Goal: Information Seeking & Learning: Learn about a topic

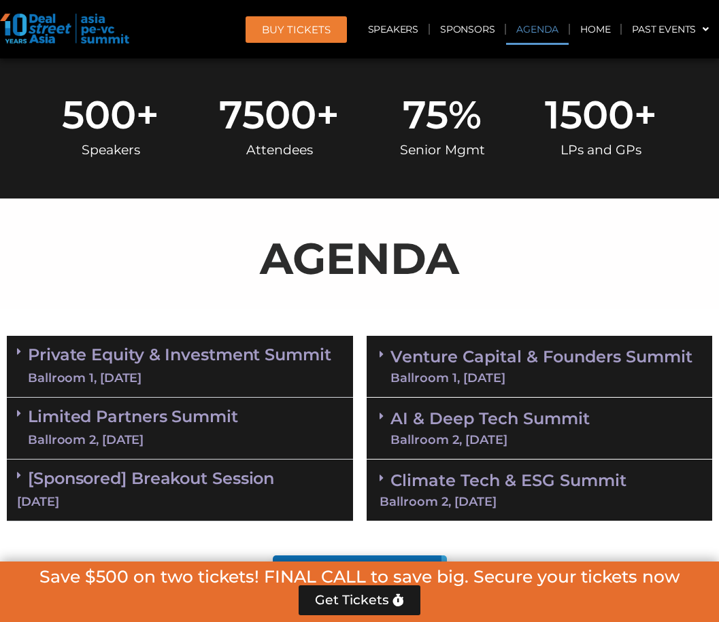
click at [539, 36] on link "Agenda" at bounding box center [537, 29] width 63 height 31
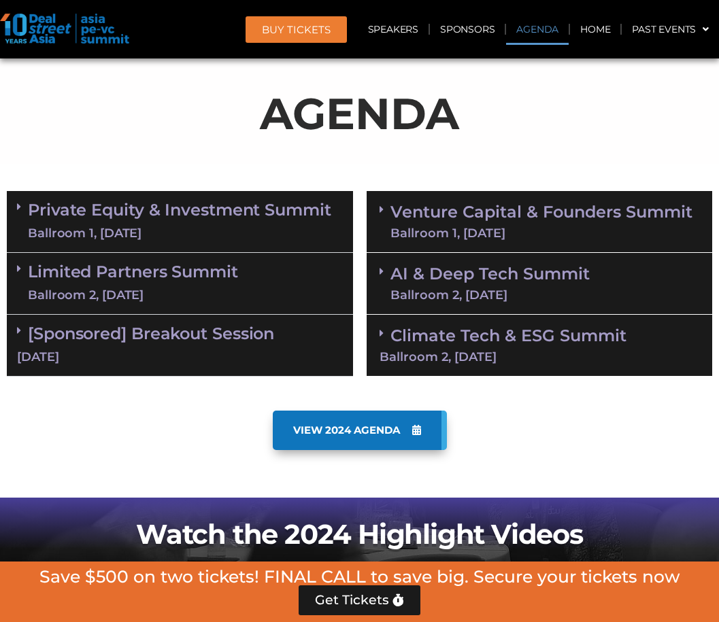
click at [230, 207] on link "Private Equity & Investment Summit Ballroom 1, [DATE]" at bounding box center [179, 221] width 303 height 41
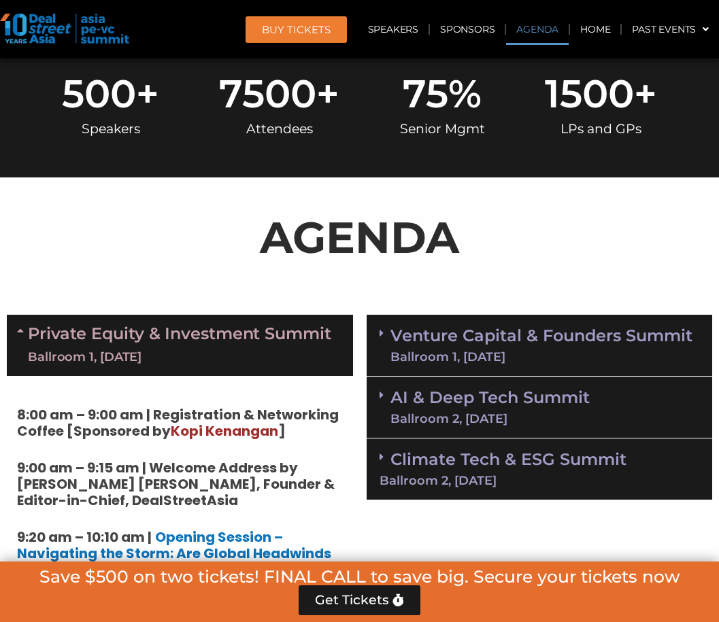
scroll to position [510, 0]
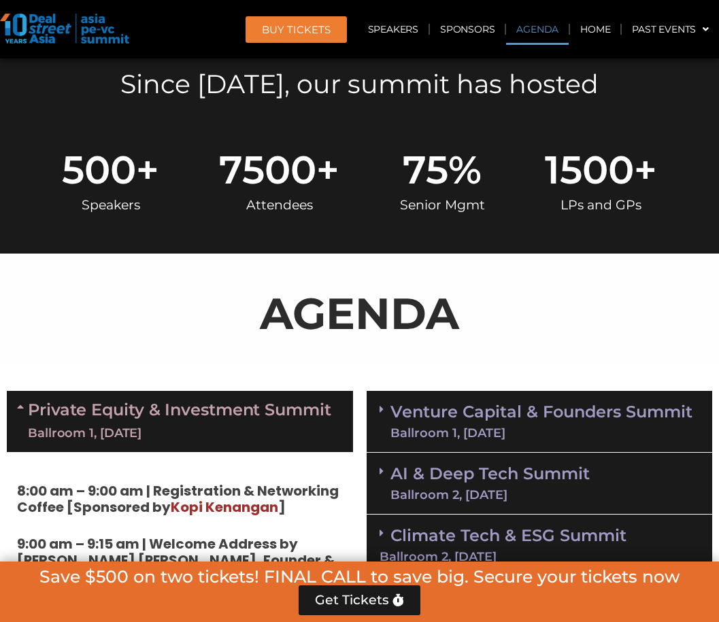
click at [523, 434] on div "Ballroom 1, [DATE]" at bounding box center [541, 433] width 302 height 12
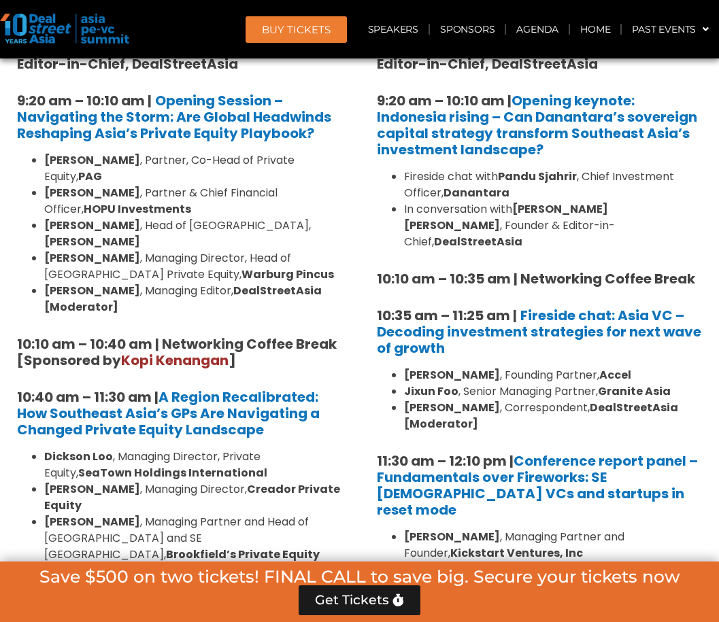
scroll to position [1307, 0]
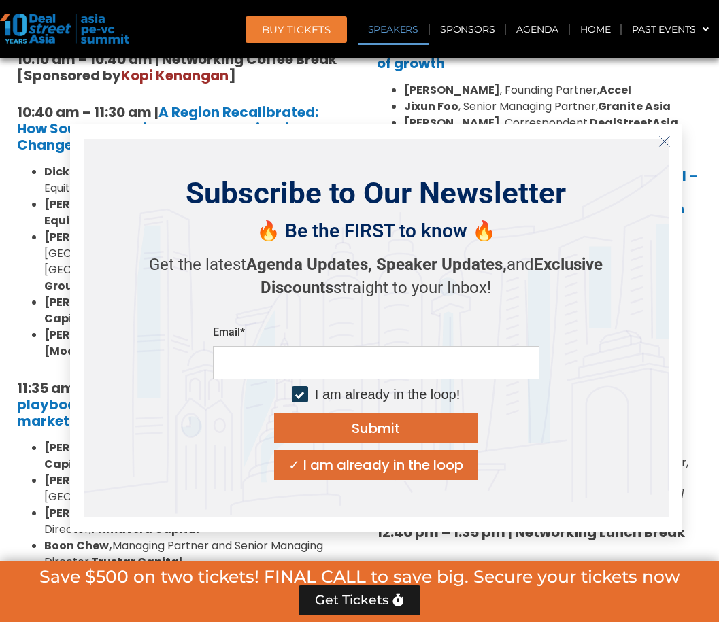
click at [658, 141] on icon "Close" at bounding box center [664, 141] width 12 height 12
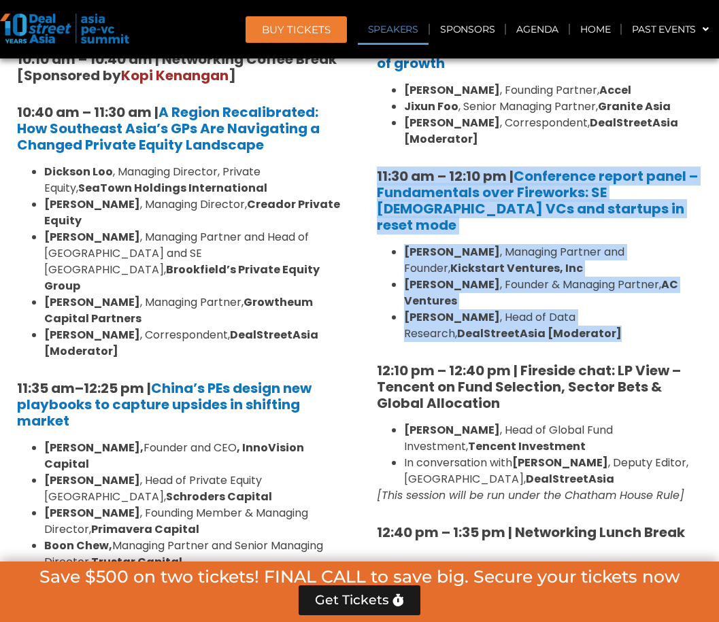
drag, startPoint x: 613, startPoint y: 143, endPoint x: 666, endPoint y: 288, distance: 154.9
click at [666, 309] on li "[PERSON_NAME] , Head of Data Research, DealStreetAsia [Moderator]" at bounding box center [553, 325] width 298 height 33
drag, startPoint x: 666, startPoint y: 288, endPoint x: 581, endPoint y: 128, distance: 181.9
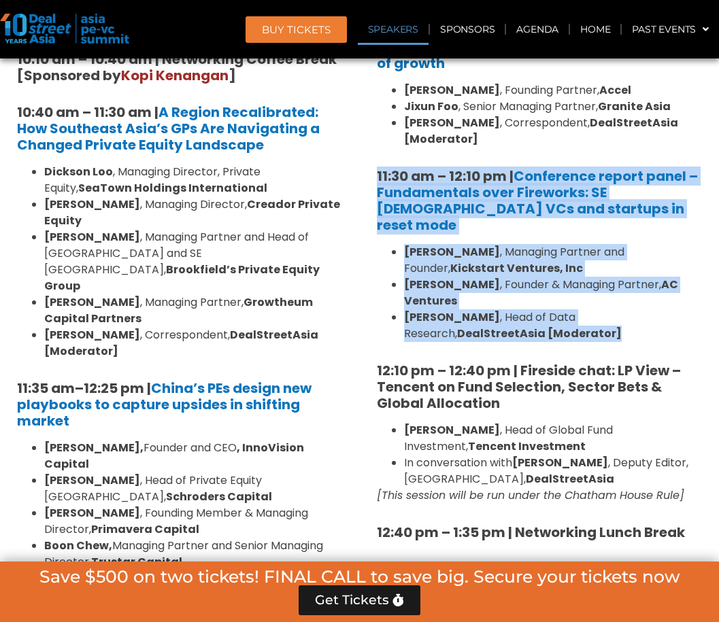
click at [581, 128] on li "[PERSON_NAME] , Correspondent, DealStreetAsia [Moderator]" at bounding box center [553, 131] width 298 height 33
drag, startPoint x: 580, startPoint y: 128, endPoint x: 653, endPoint y: 281, distance: 169.7
click at [653, 309] on li "[PERSON_NAME] , Head of Data Research, DealStreetAsia [Moderator]" at bounding box center [553, 325] width 298 height 33
drag, startPoint x: 591, startPoint y: 176, endPoint x: 644, endPoint y: 298, distance: 132.5
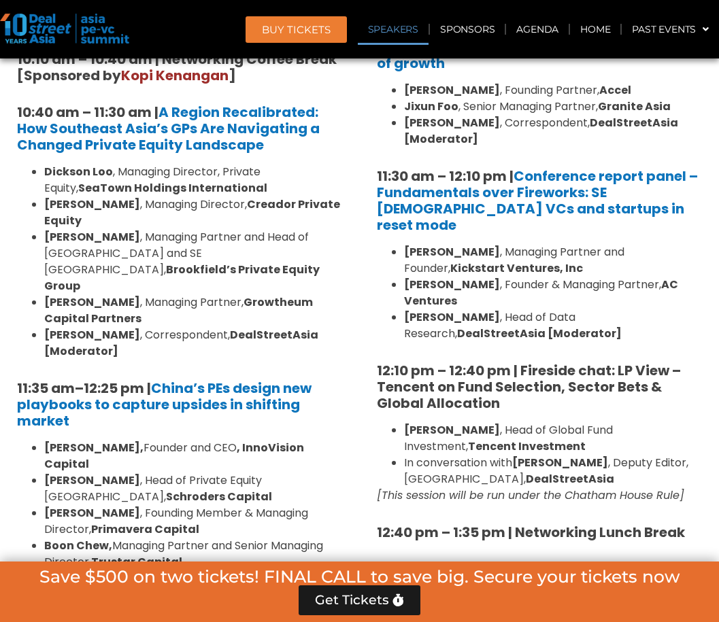
click at [597, 128] on li "[PERSON_NAME] , Correspondent, DealStreetAsia [Moderator]" at bounding box center [553, 131] width 298 height 33
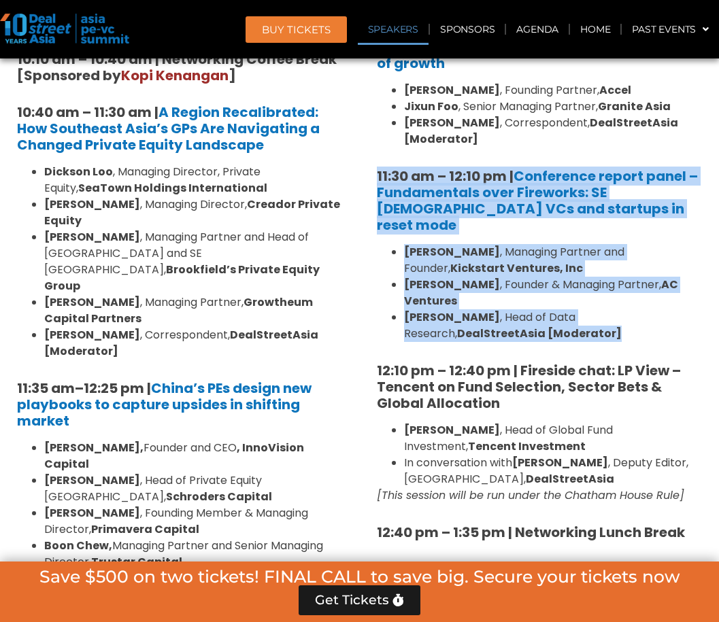
drag, startPoint x: 604, startPoint y: 135, endPoint x: 674, endPoint y: 285, distance: 164.9
click at [674, 309] on li "[PERSON_NAME] , Head of Data Research, DealStreetAsia [Moderator]" at bounding box center [553, 325] width 298 height 33
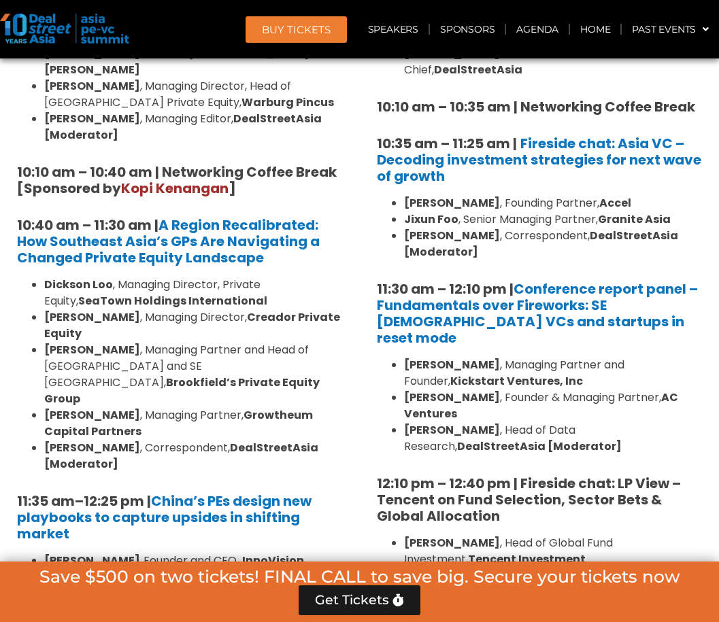
scroll to position [1170, 0]
